Goal: Transaction & Acquisition: Purchase product/service

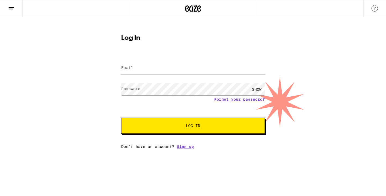
type input "[PERSON_NAME][EMAIL_ADDRESS][DOMAIN_NAME]"
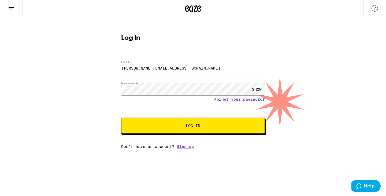
click at [217, 127] on span "Log In" at bounding box center [193, 126] width 100 height 4
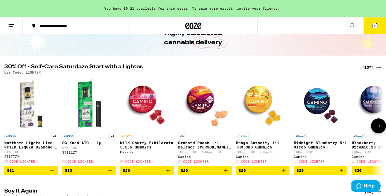
scroll to position [34, 0]
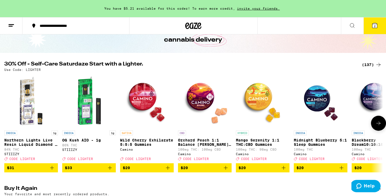
click at [379, 125] on icon at bounding box center [379, 123] width 4 height 4
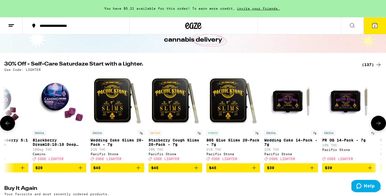
click at [379, 125] on icon at bounding box center [379, 123] width 4 height 4
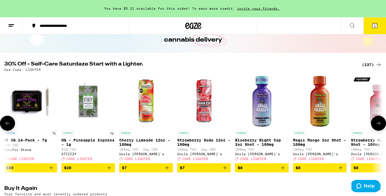
scroll to position [0, 639]
click at [379, 125] on icon at bounding box center [379, 123] width 4 height 4
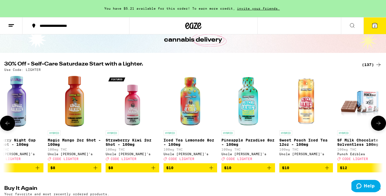
scroll to position [0, 958]
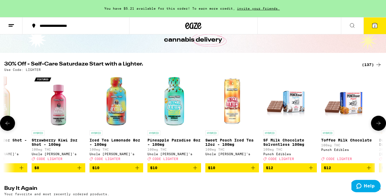
click at [379, 125] on icon at bounding box center [379, 123] width 4 height 4
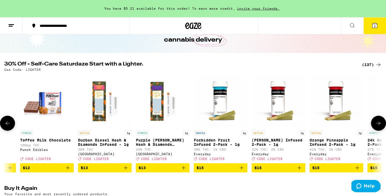
scroll to position [0, 1277]
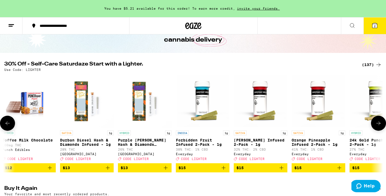
click at [379, 125] on icon at bounding box center [379, 123] width 4 height 4
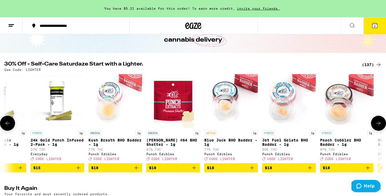
click at [379, 125] on icon at bounding box center [379, 123] width 4 height 4
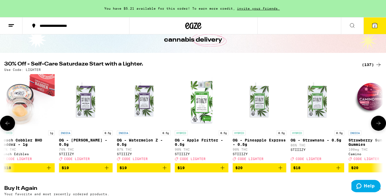
click at [379, 125] on icon at bounding box center [379, 123] width 4 height 4
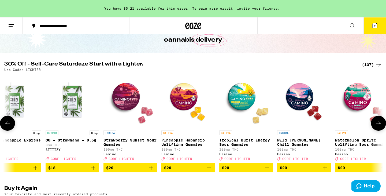
scroll to position [0, 2235]
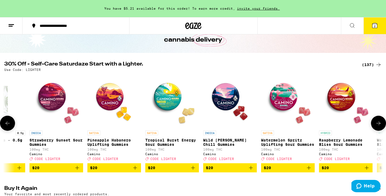
click at [379, 125] on icon at bounding box center [379, 123] width 4 height 4
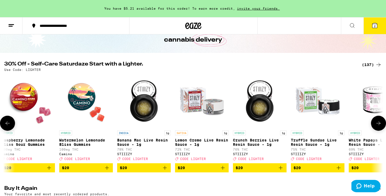
scroll to position [0, 2554]
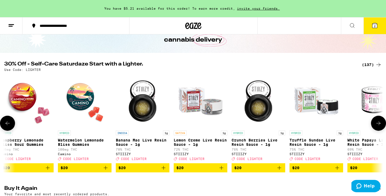
click at [379, 125] on icon at bounding box center [379, 123] width 6 height 6
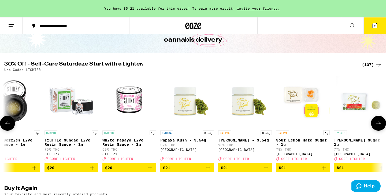
scroll to position [0, 2874]
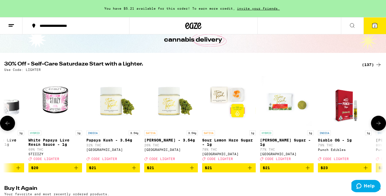
click at [379, 125] on icon at bounding box center [379, 123] width 6 height 6
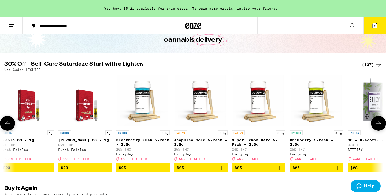
scroll to position [0, 3193]
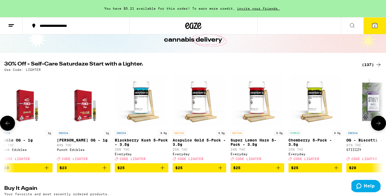
click at [379, 123] on icon at bounding box center [379, 123] width 6 height 6
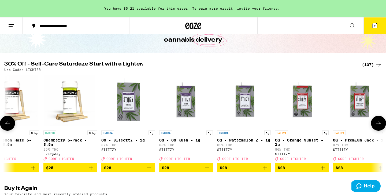
scroll to position [0, 3512]
